Goal: Check status: Check status

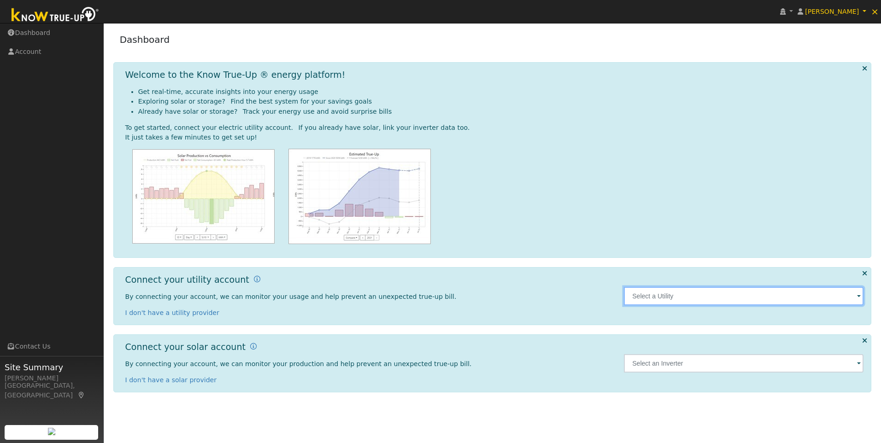
click at [699, 302] on input "text" at bounding box center [744, 296] width 240 height 18
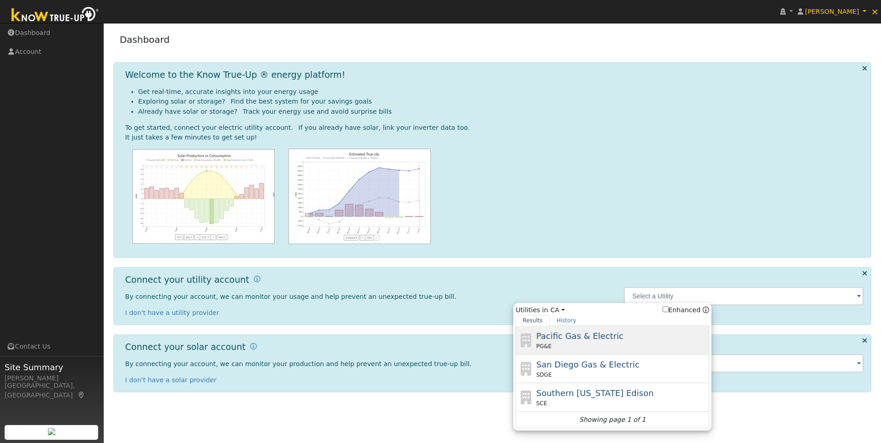
click at [570, 337] on span "Pacific Gas & Electric" at bounding box center [580, 336] width 87 height 10
type input "PG&E"
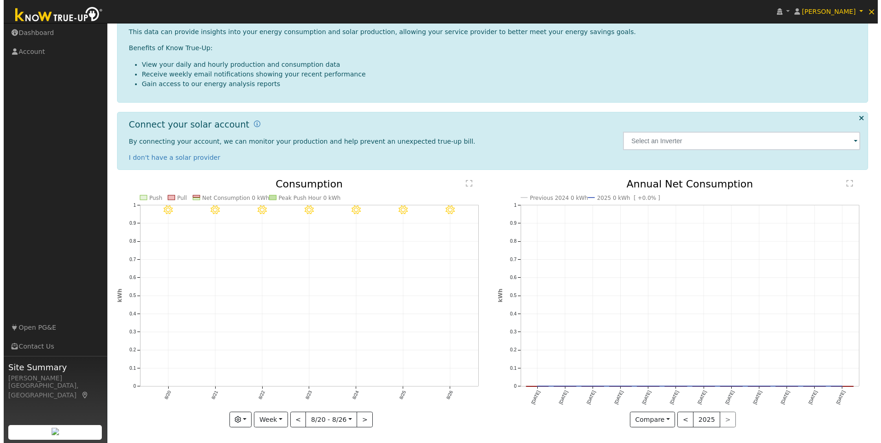
scroll to position [141, 0]
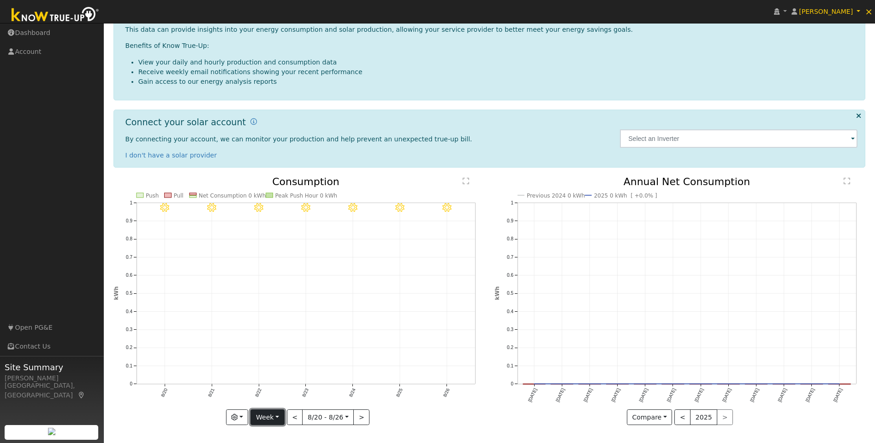
click at [273, 418] on button "Week" at bounding box center [267, 418] width 34 height 16
click at [269, 383] on link "Year" at bounding box center [283, 385] width 64 height 13
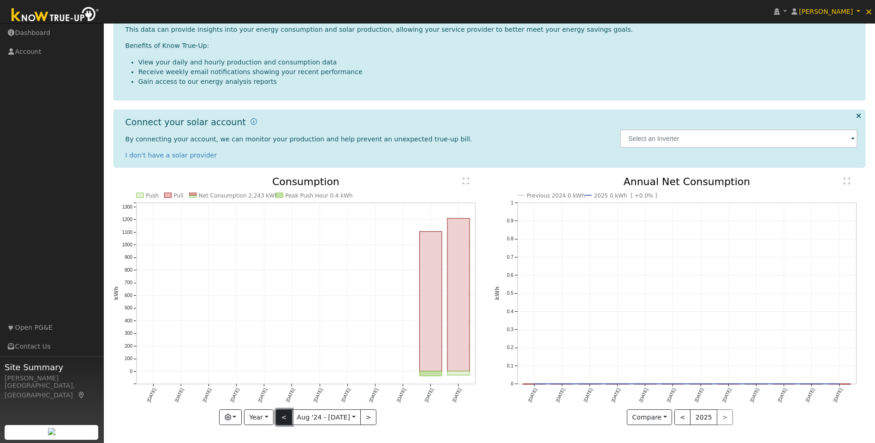
click at [285, 415] on button "<" at bounding box center [284, 418] width 16 height 16
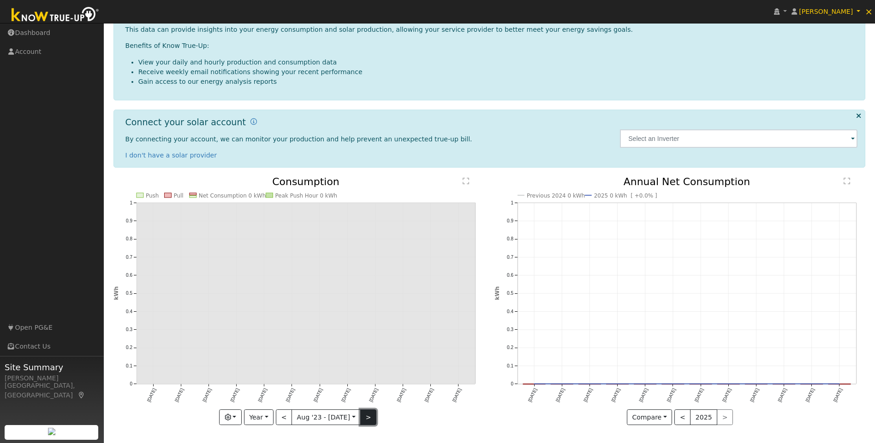
click at [366, 417] on button ">" at bounding box center [368, 418] width 16 height 16
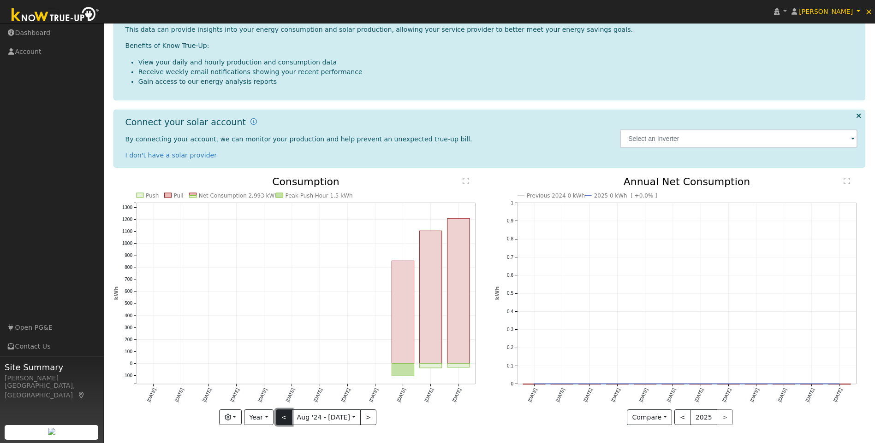
click at [282, 416] on button "<" at bounding box center [284, 418] width 16 height 16
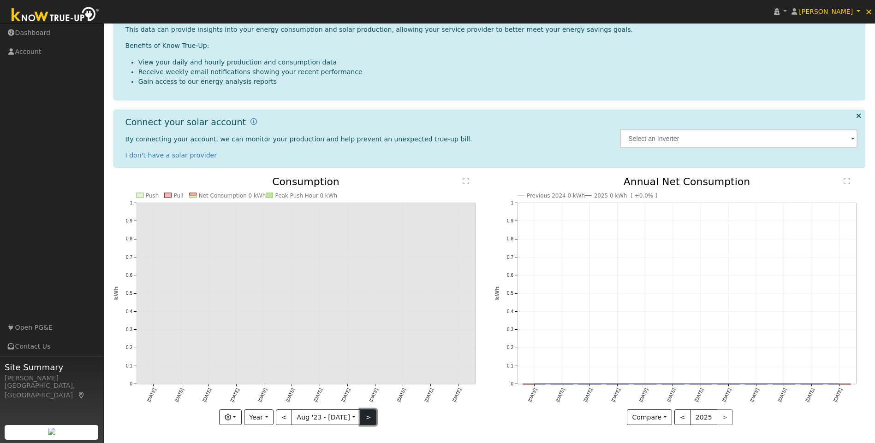
click at [365, 416] on button ">" at bounding box center [368, 418] width 16 height 16
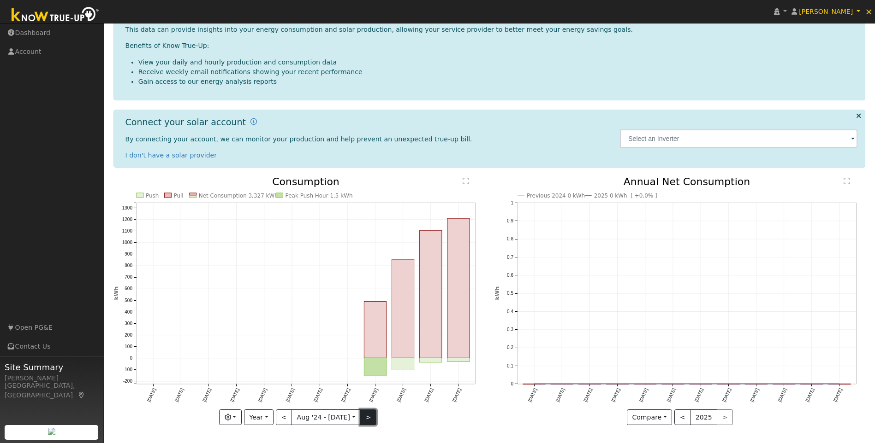
click at [361, 416] on button ">" at bounding box center [368, 418] width 16 height 16
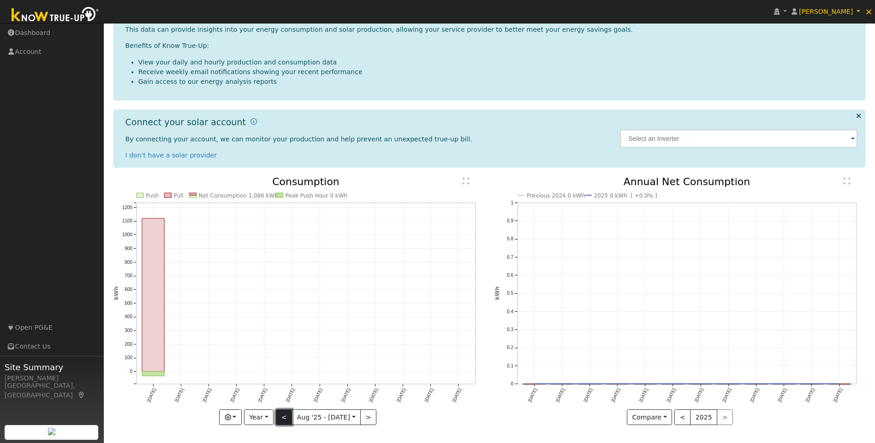
click at [281, 418] on button "<" at bounding box center [284, 418] width 16 height 16
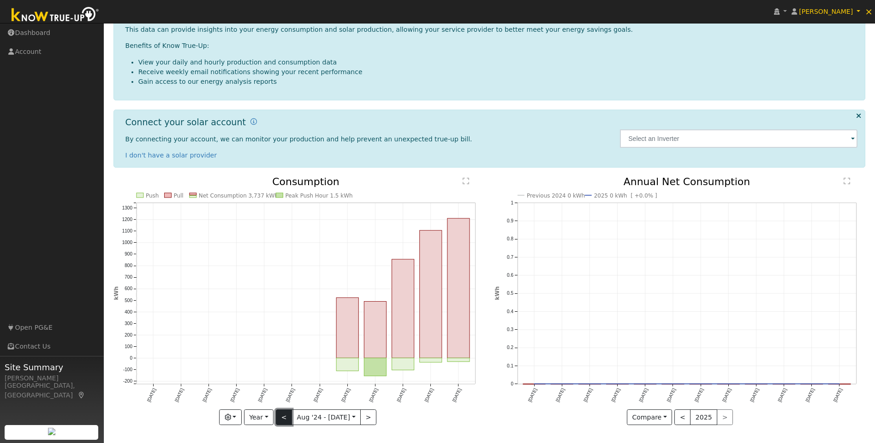
click at [281, 418] on button "<" at bounding box center [284, 418] width 16 height 16
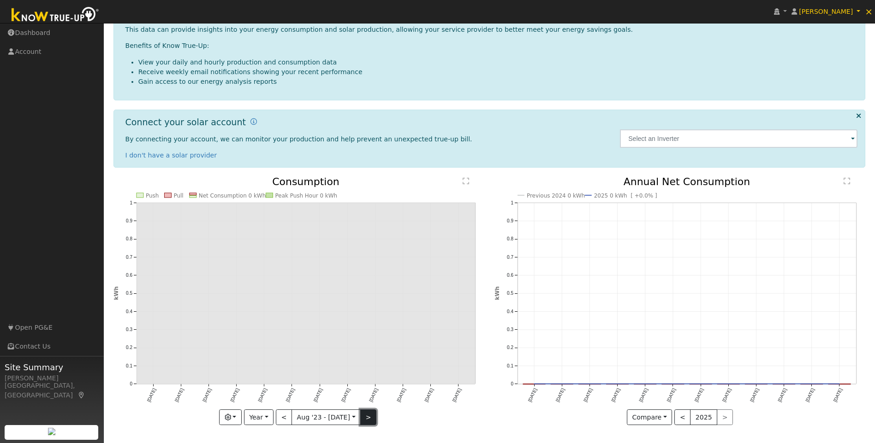
click at [364, 415] on button ">" at bounding box center [368, 418] width 16 height 16
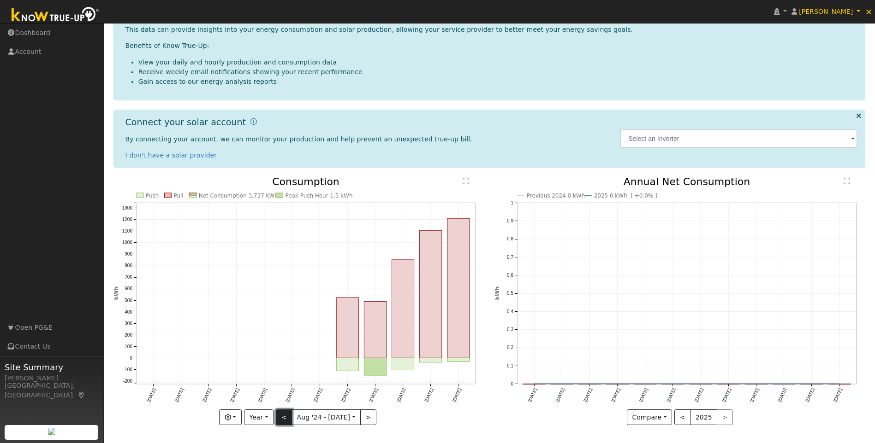
click at [286, 417] on button "<" at bounding box center [284, 418] width 16 height 16
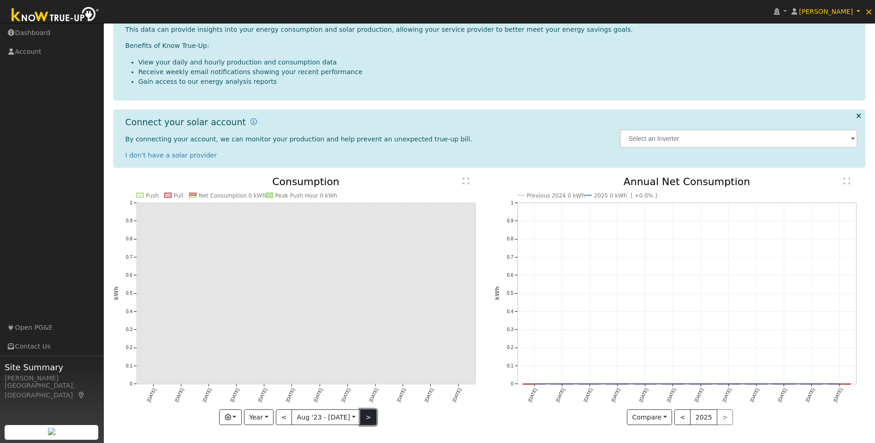
click at [361, 420] on button ">" at bounding box center [368, 418] width 16 height 16
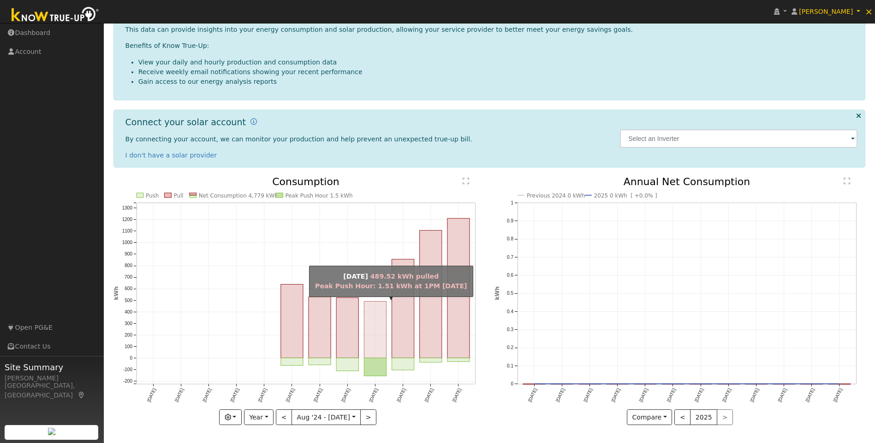
click at [377, 336] on rect "onclick=""" at bounding box center [375, 330] width 22 height 57
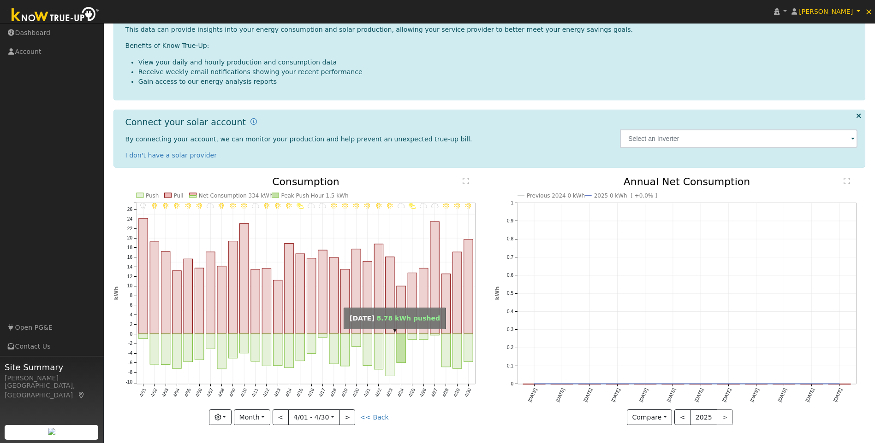
click at [386, 359] on rect "onclick=""" at bounding box center [389, 355] width 9 height 42
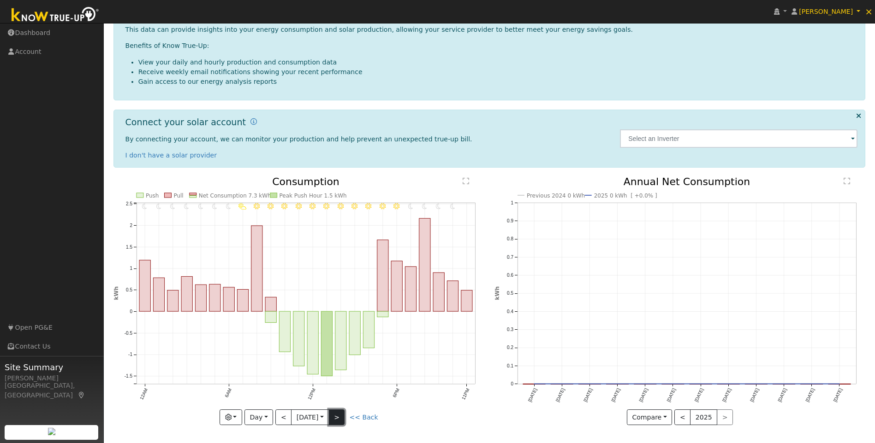
click at [341, 416] on button ">" at bounding box center [337, 418] width 16 height 16
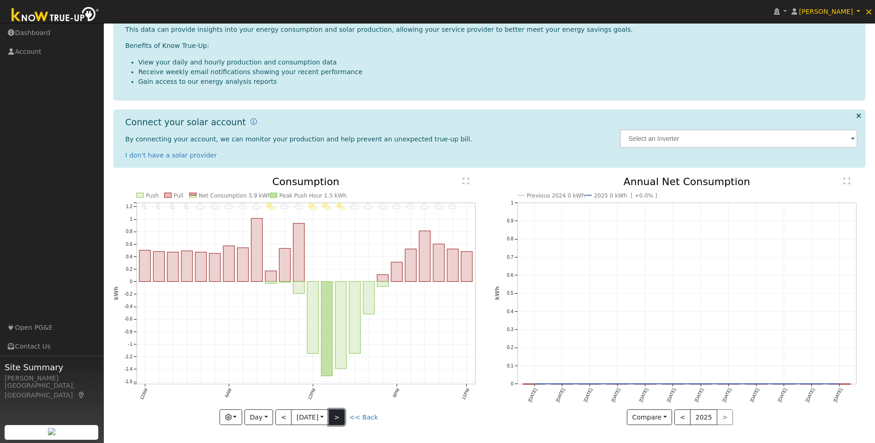
click at [341, 416] on button ">" at bounding box center [337, 418] width 16 height 16
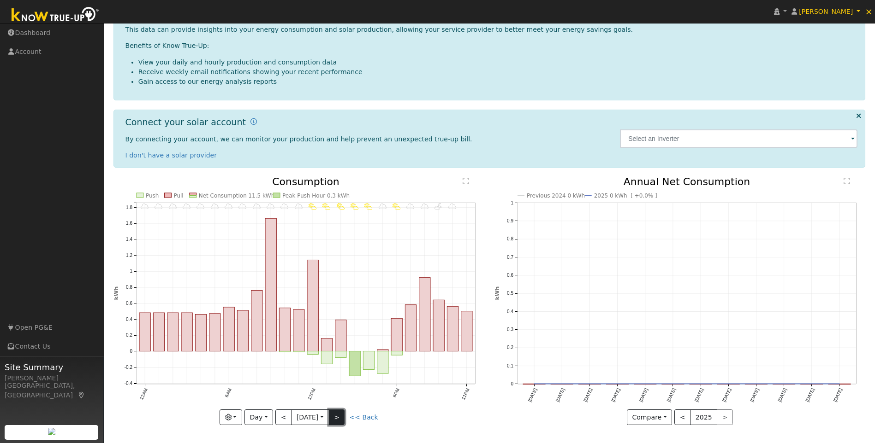
click at [341, 416] on button ">" at bounding box center [337, 418] width 16 height 16
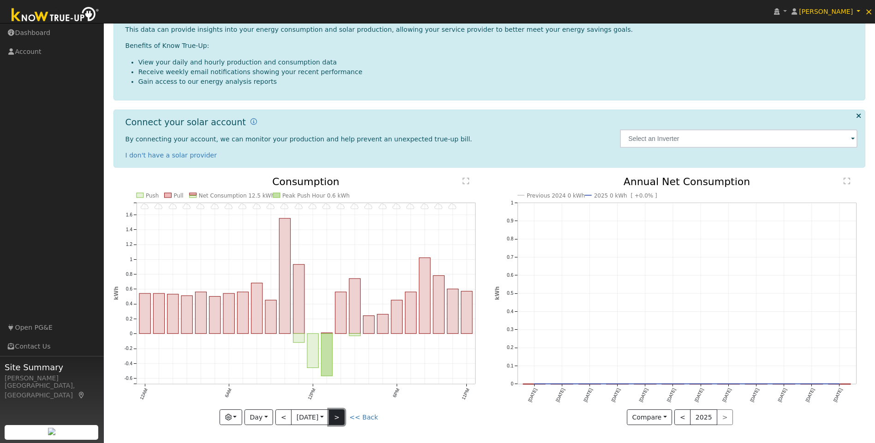
click at [341, 416] on button ">" at bounding box center [337, 418] width 16 height 16
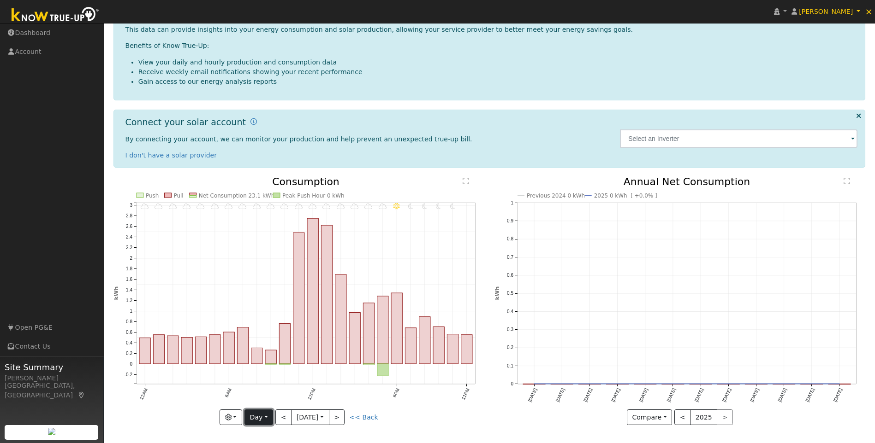
click at [261, 418] on button "Day" at bounding box center [258, 418] width 29 height 16
click at [266, 372] on link "Month" at bounding box center [277, 372] width 64 height 13
type input "[DATE]"
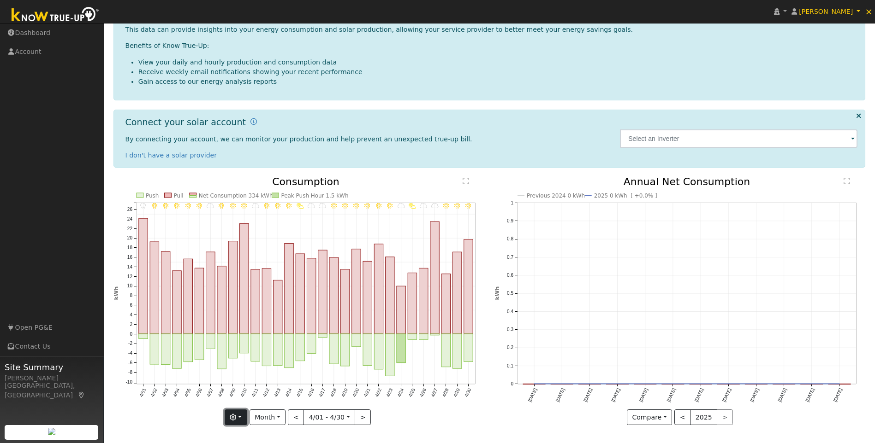
click at [241, 419] on button "button" at bounding box center [236, 418] width 23 height 16
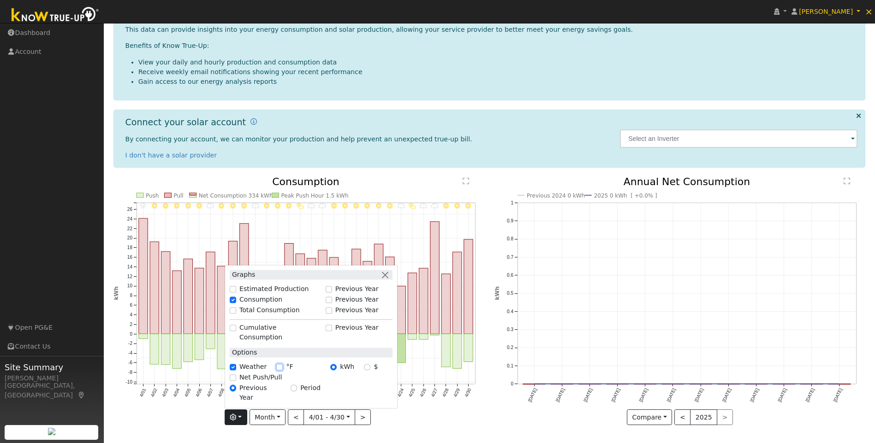
click at [279, 371] on input "°F" at bounding box center [279, 367] width 6 height 6
checkbox input "true"
click at [496, 340] on icon "Previous 2024 0 kWh 2025 0 kWh [ +0.0% ] [DATE] Sep '[DATE] Nov '[DATE] Jan '[D…" at bounding box center [679, 301] width 371 height 248
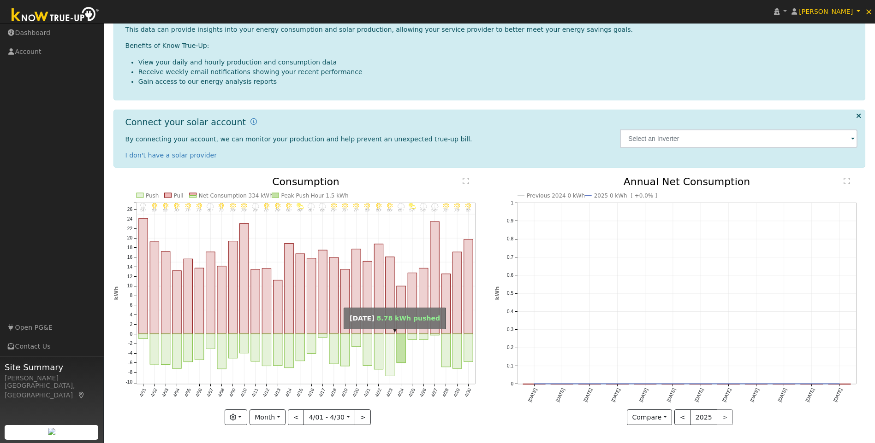
click at [390, 343] on rect "onclick=""" at bounding box center [389, 355] width 9 height 42
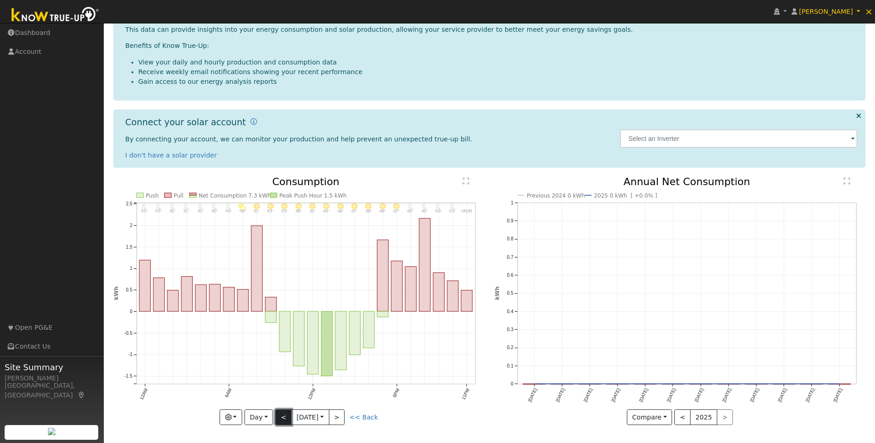
click at [280, 420] on button "<" at bounding box center [283, 418] width 16 height 16
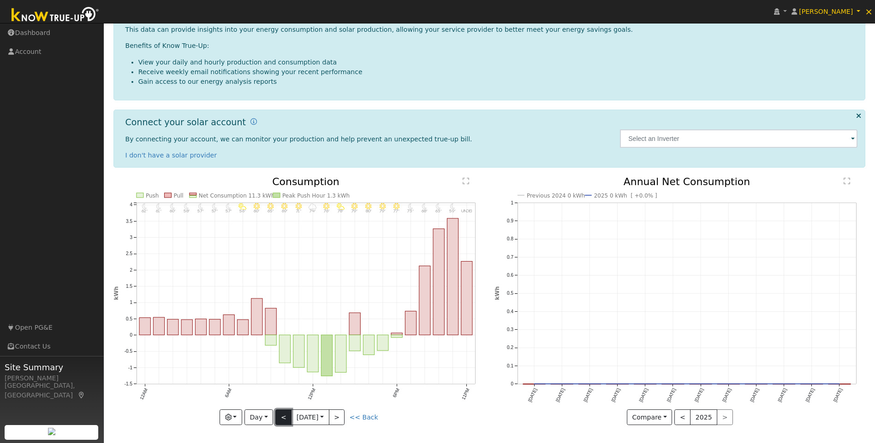
click at [280, 420] on button "<" at bounding box center [283, 418] width 16 height 16
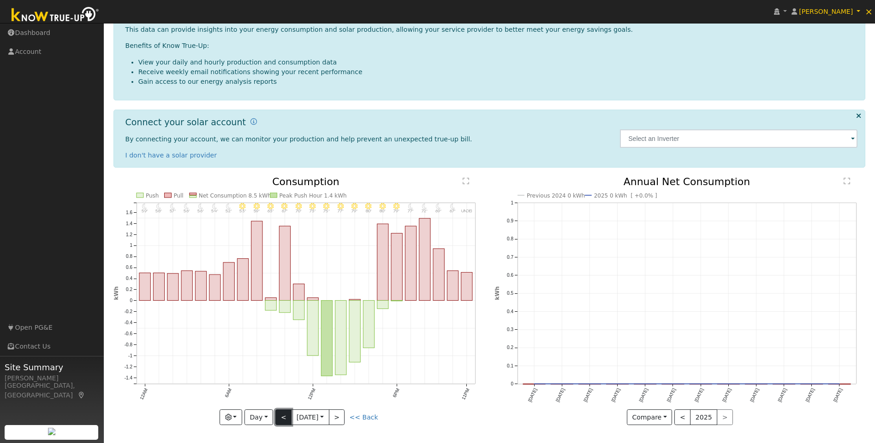
click at [280, 420] on button "<" at bounding box center [283, 418] width 16 height 16
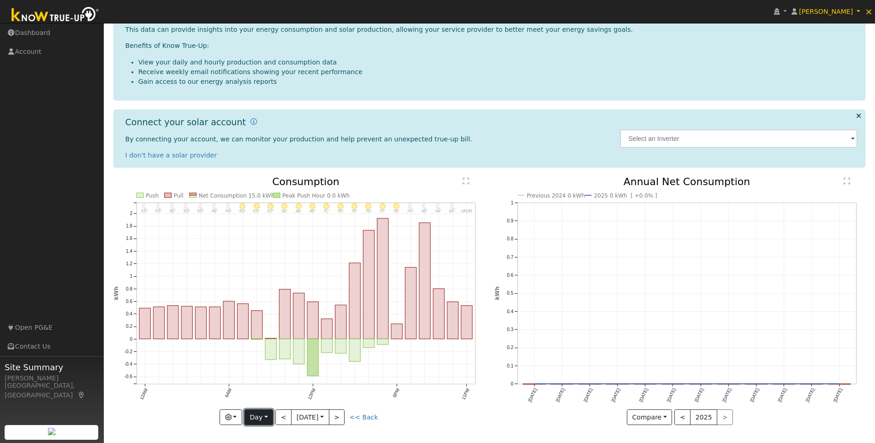
click at [259, 420] on button "Day" at bounding box center [258, 418] width 29 height 16
click at [270, 387] on link "Year" at bounding box center [277, 385] width 64 height 13
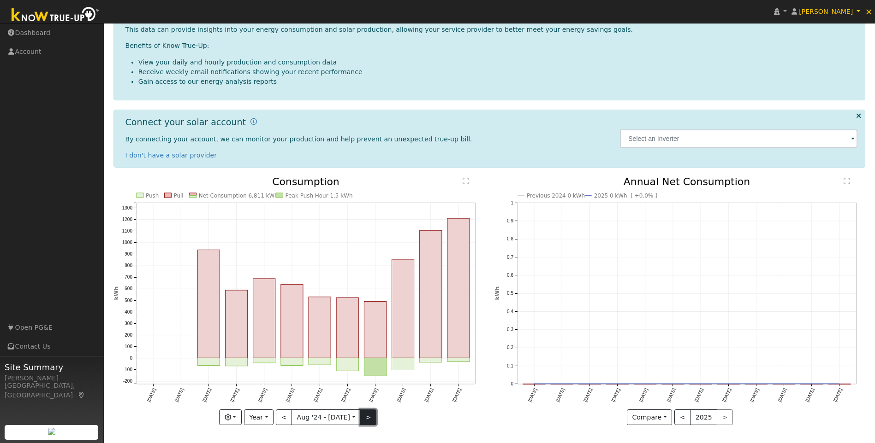
click at [363, 416] on button ">" at bounding box center [368, 418] width 16 height 16
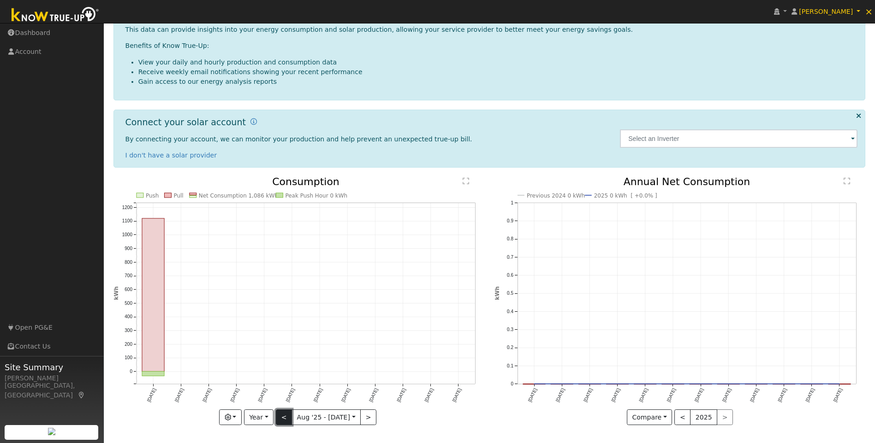
click at [288, 417] on button "<" at bounding box center [284, 418] width 16 height 16
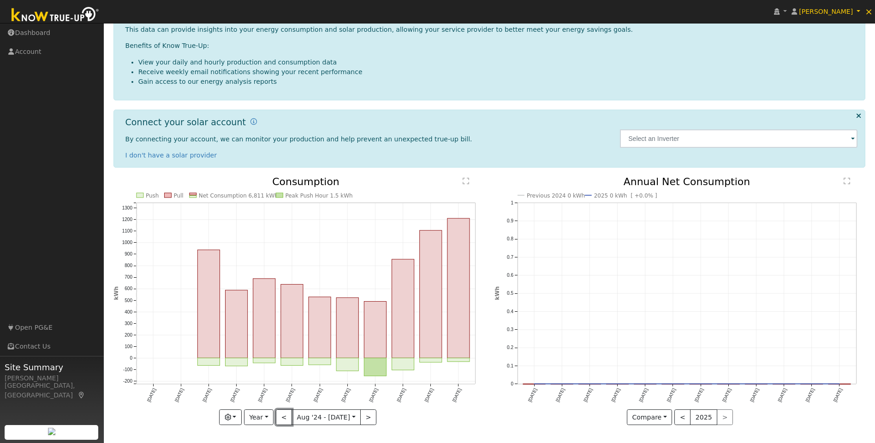
drag, startPoint x: 288, startPoint y: 419, endPoint x: 313, endPoint y: 423, distance: 25.3
click at [288, 419] on button "<" at bounding box center [284, 418] width 16 height 16
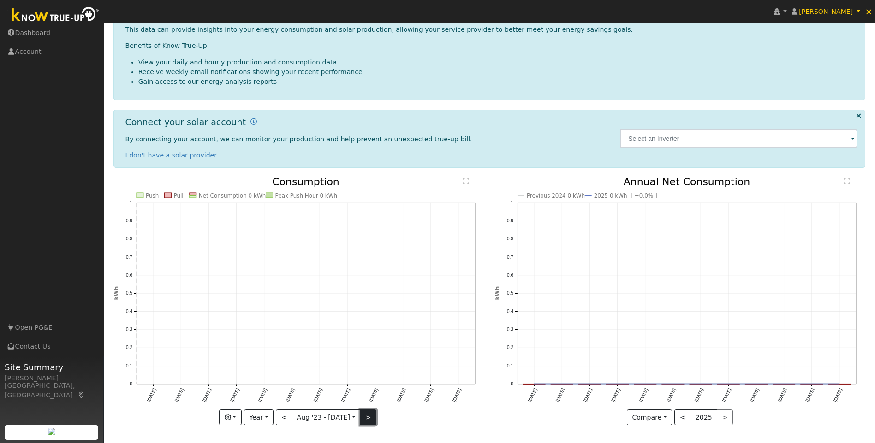
click at [363, 419] on button ">" at bounding box center [368, 418] width 16 height 16
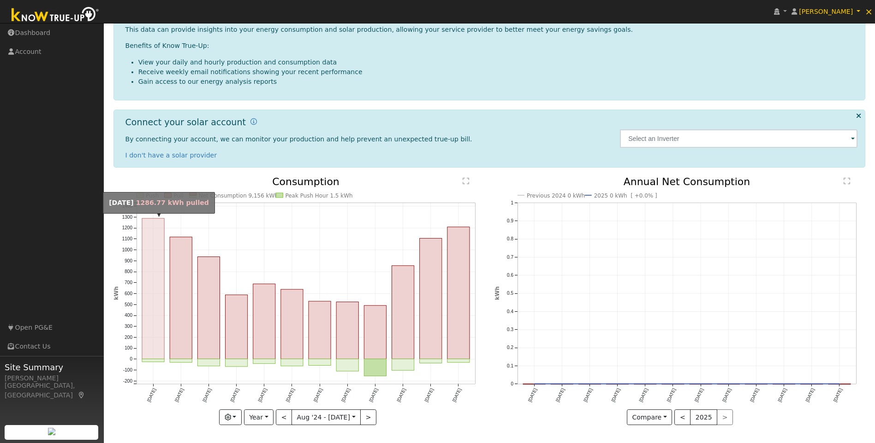
click at [160, 294] on rect "onclick=""" at bounding box center [153, 289] width 22 height 141
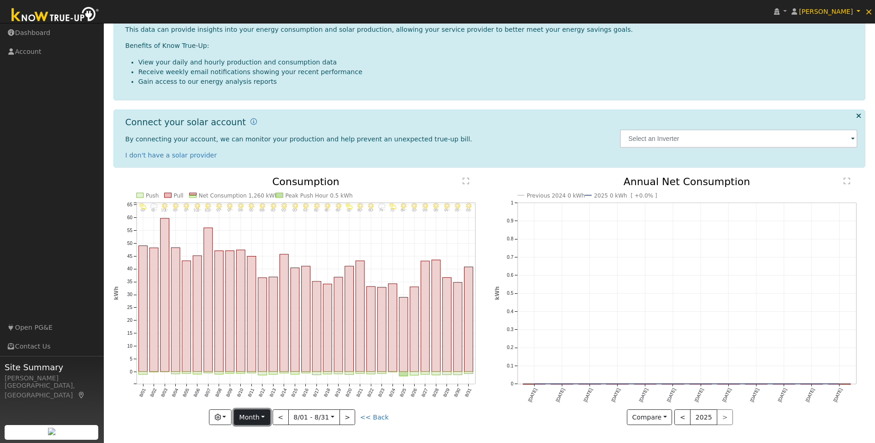
click at [259, 414] on button "Month" at bounding box center [252, 418] width 36 height 16
click at [264, 384] on link "Year" at bounding box center [266, 385] width 64 height 13
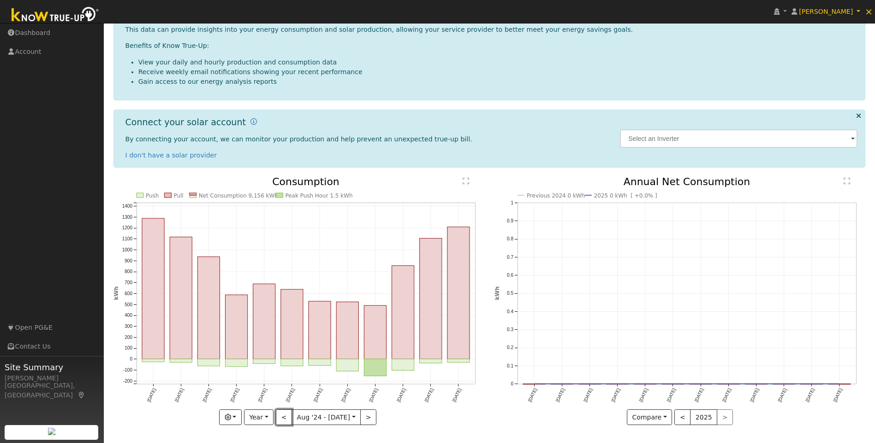
click at [287, 419] on button "<" at bounding box center [284, 418] width 16 height 16
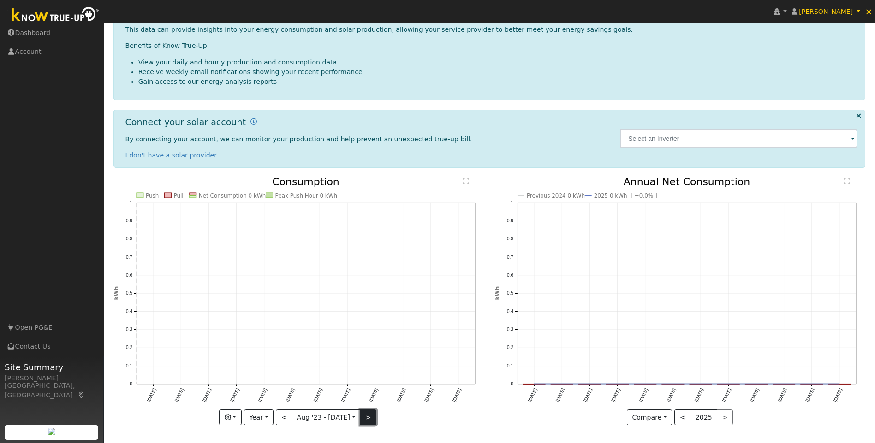
click at [366, 420] on button ">" at bounding box center [368, 418] width 16 height 16
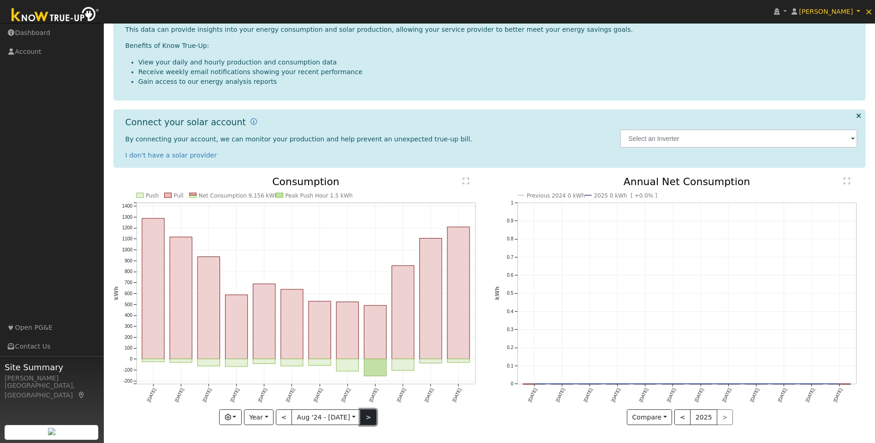
click at [362, 420] on button ">" at bounding box center [368, 418] width 16 height 16
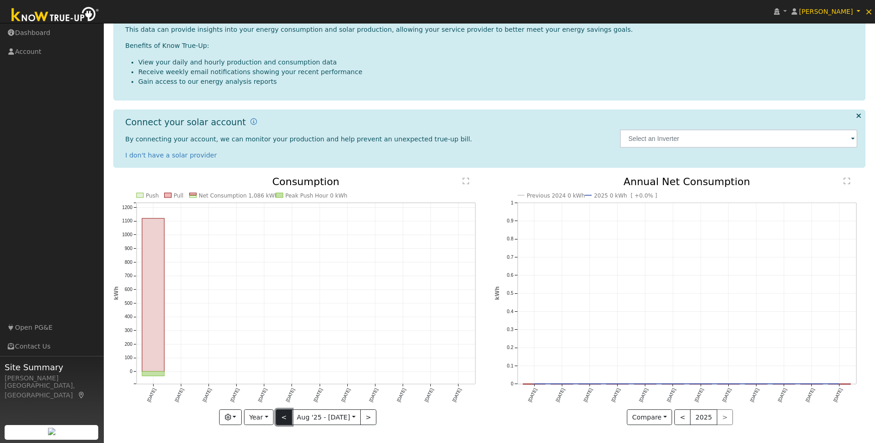
click at [285, 418] on button "<" at bounding box center [284, 418] width 16 height 16
type input "[DATE]"
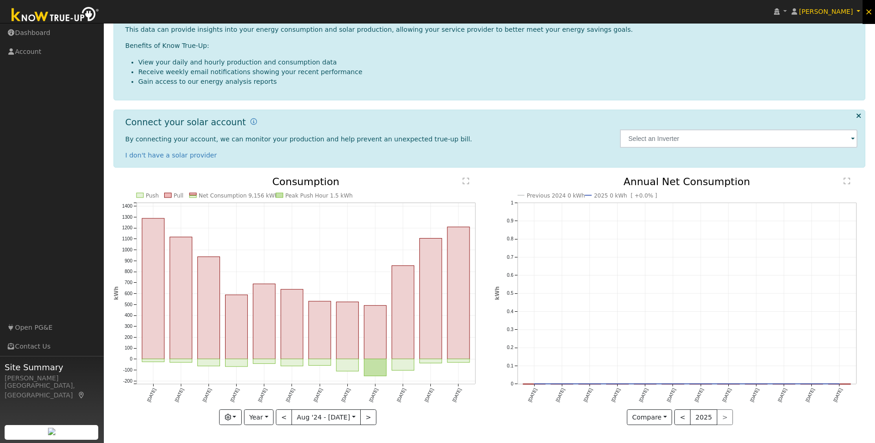
click at [870, 13] on span "×" at bounding box center [868, 11] width 8 height 11
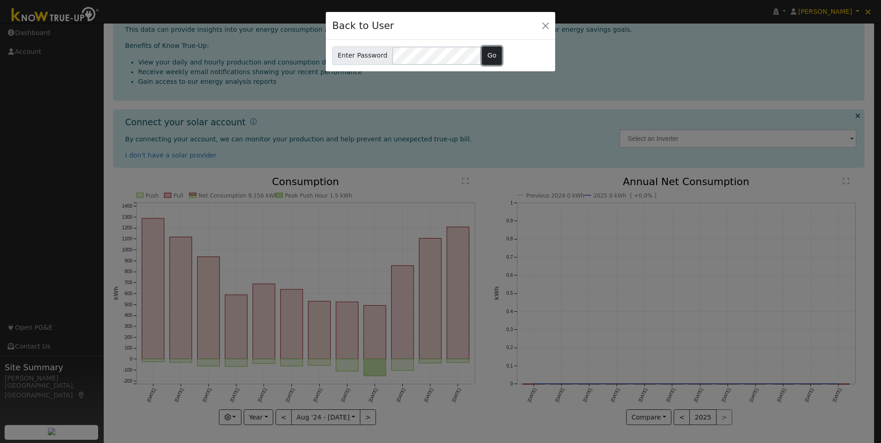
click at [485, 58] on button "Go" at bounding box center [492, 56] width 20 height 18
